Goal: Find specific page/section: Find specific page/section

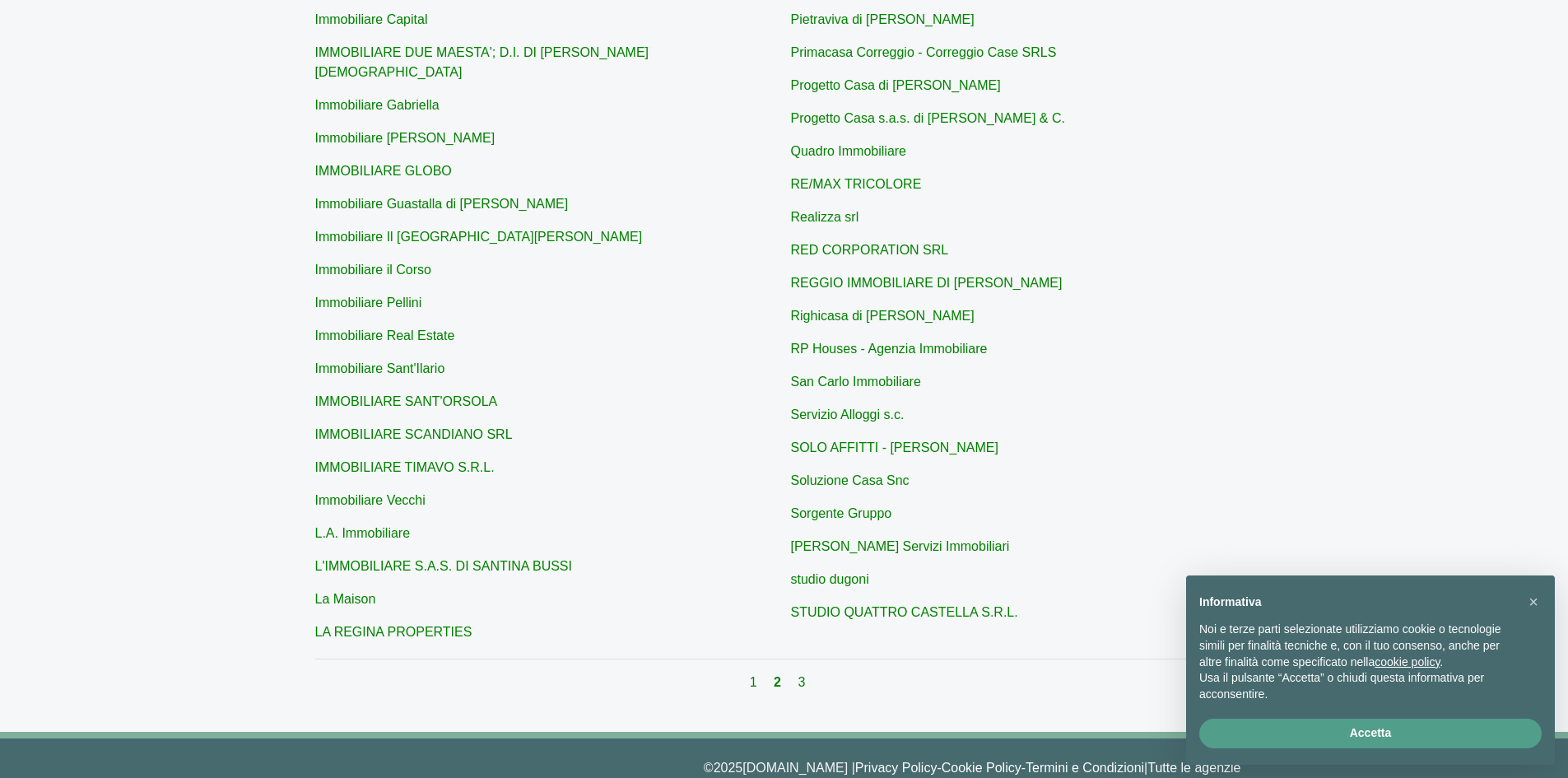
scroll to position [443, 0]
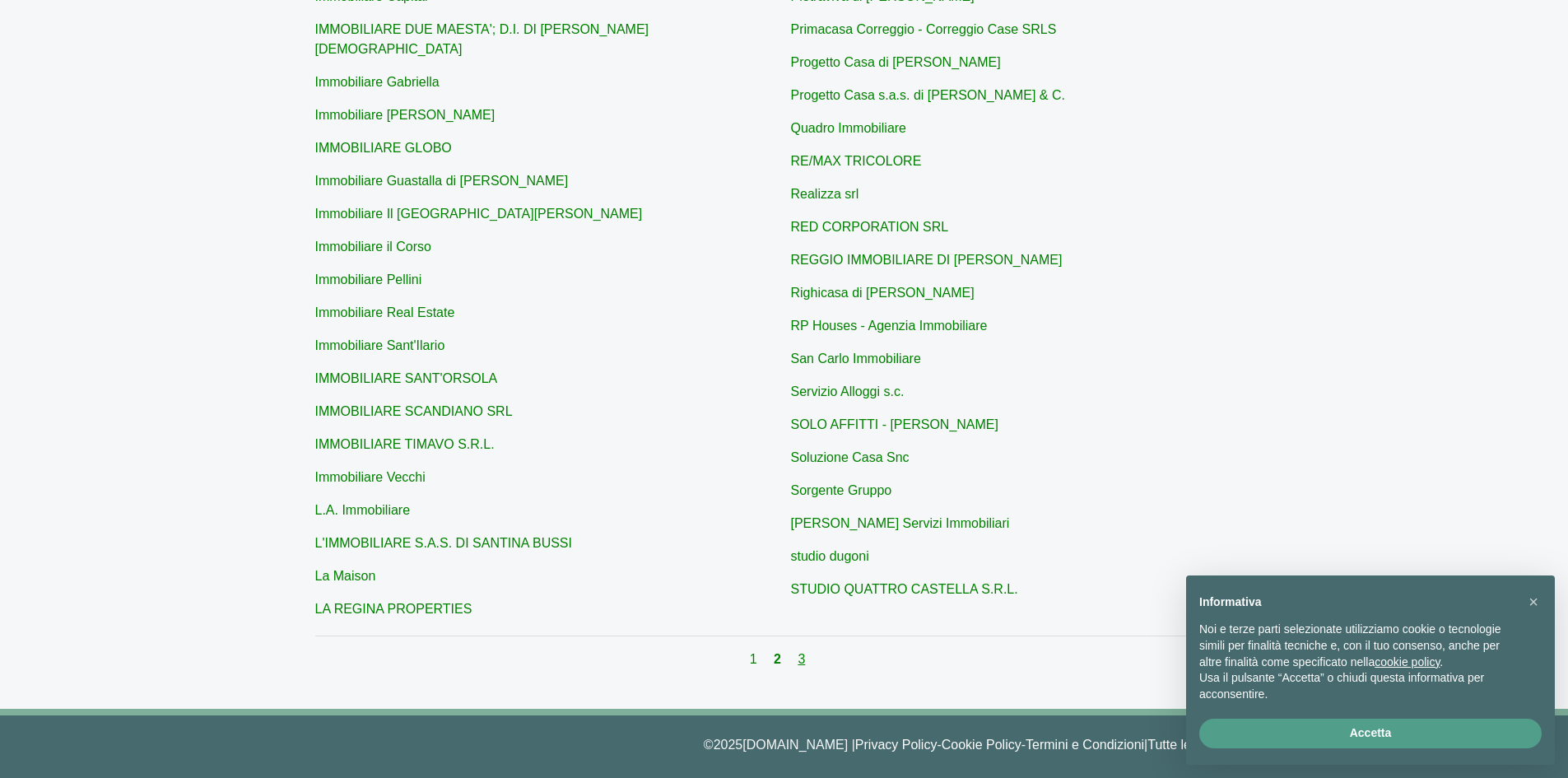
click at [802, 653] on link "3" at bounding box center [801, 658] width 7 height 14
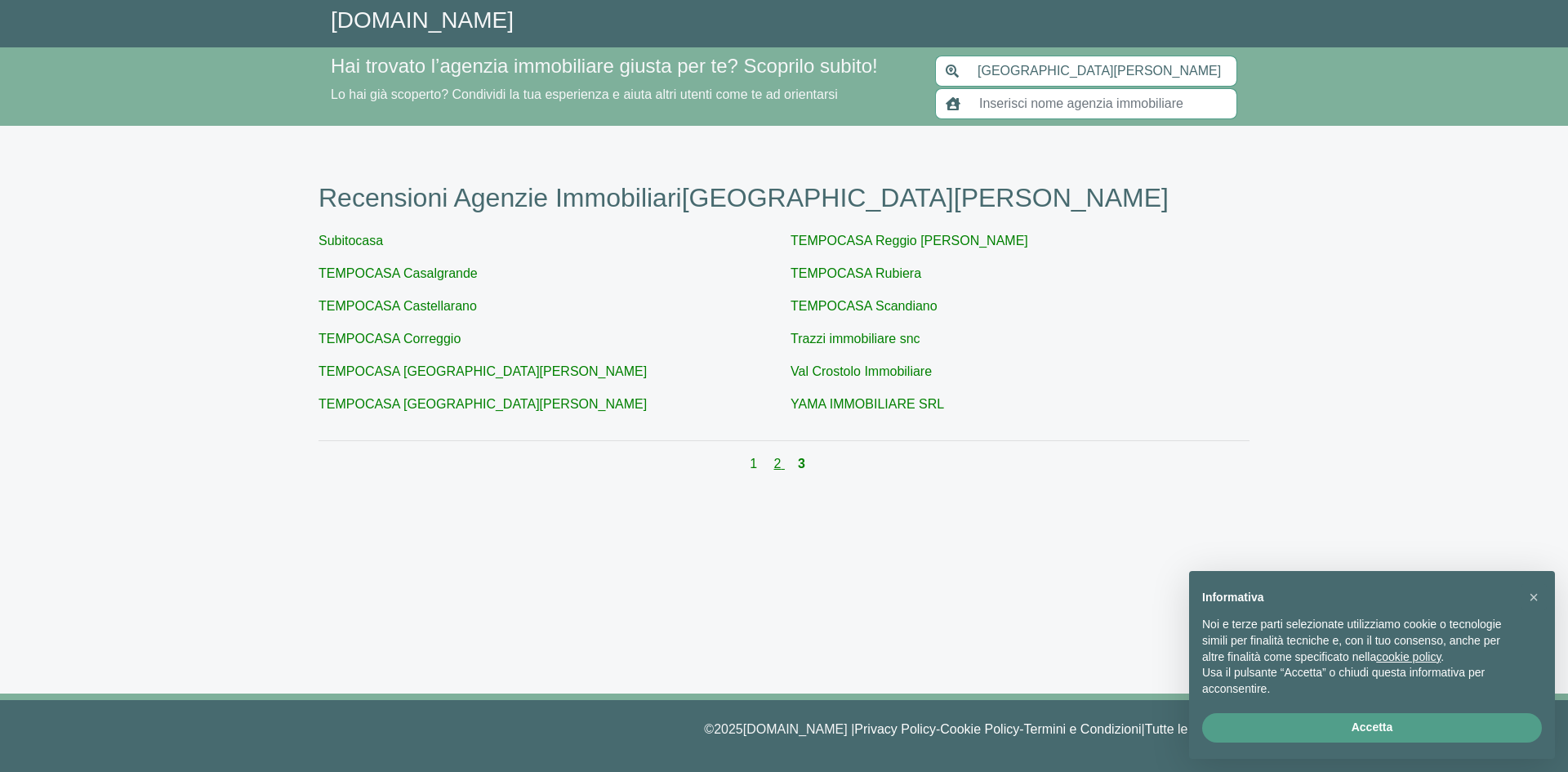
click at [781, 467] on link "2" at bounding box center [779, 463] width 11 height 14
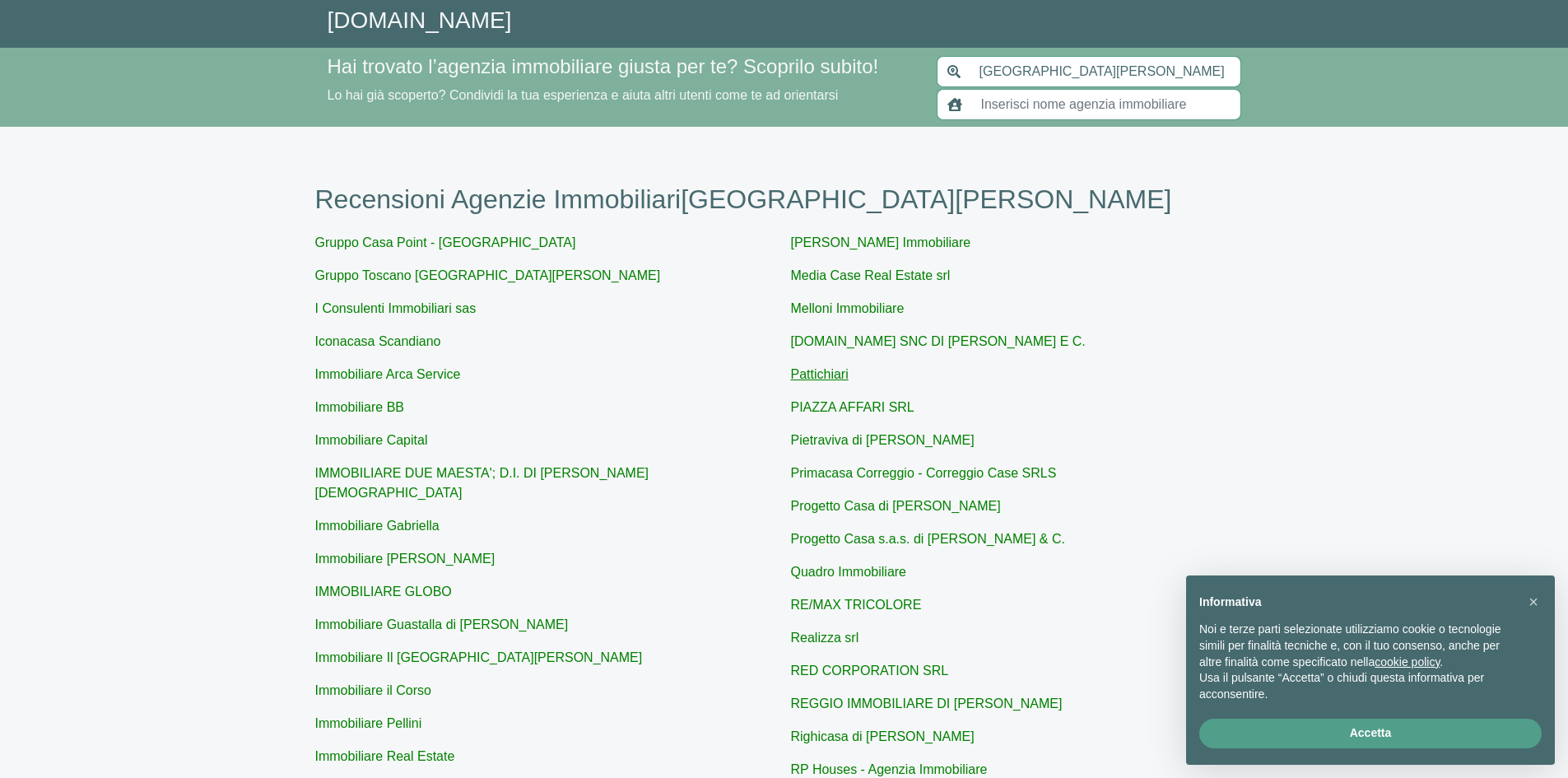
click at [805, 375] on link "Pattichiari" at bounding box center [819, 373] width 57 height 14
type input "Pattichiari"
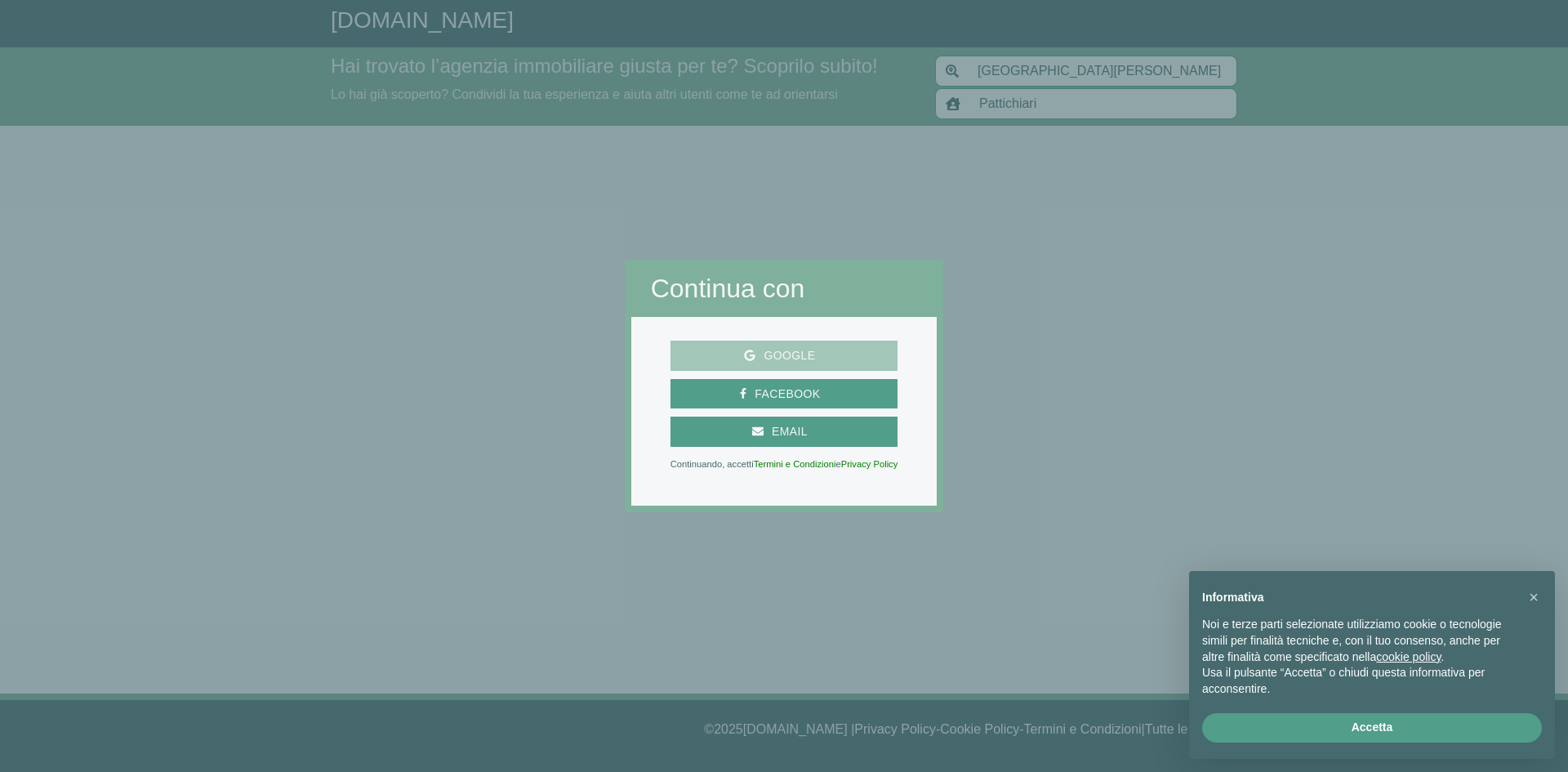
click at [791, 355] on span "Google" at bounding box center [789, 356] width 68 height 21
